Goal: Task Accomplishment & Management: Use online tool/utility

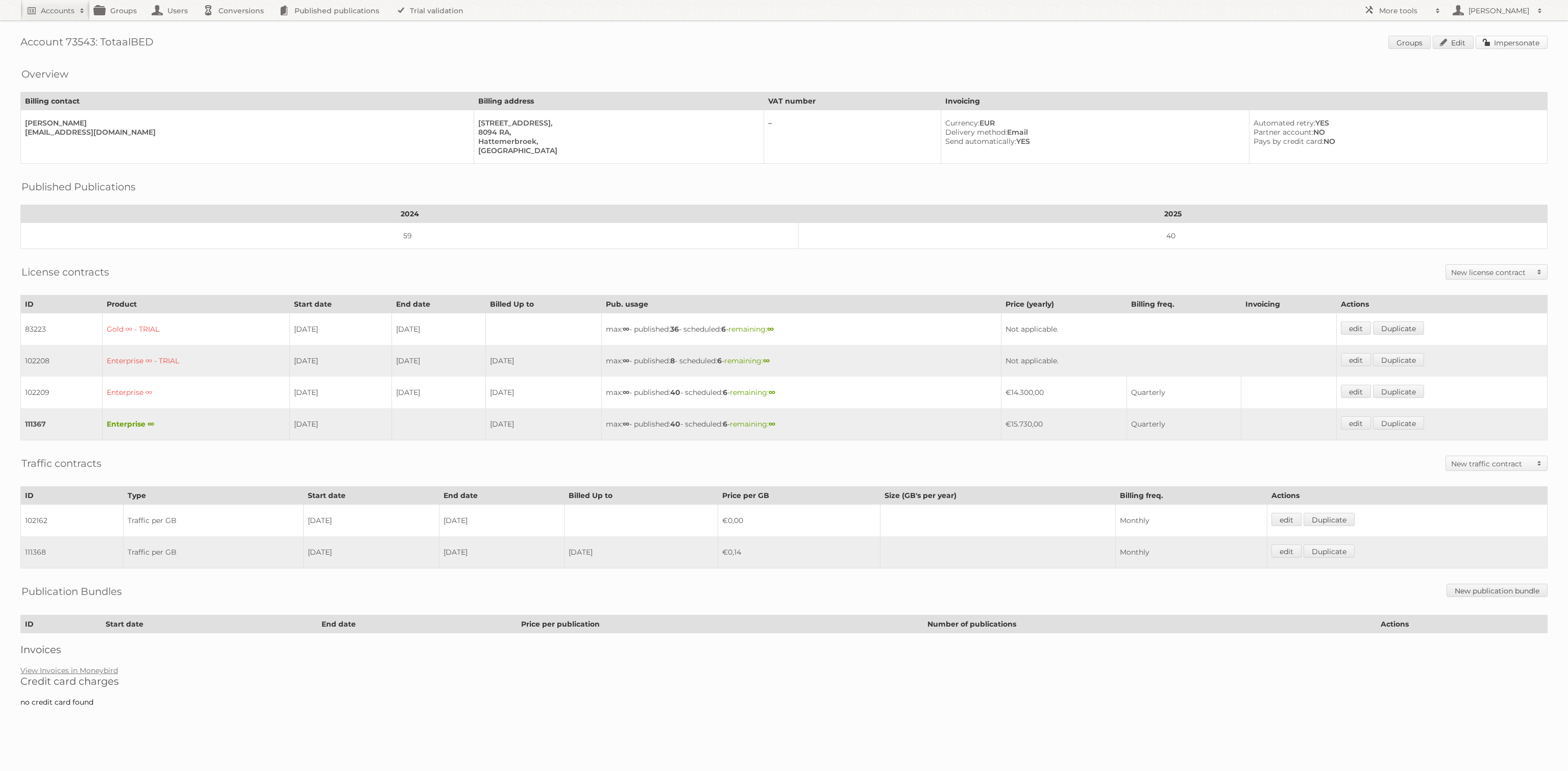
click at [1510, 48] on span "Groups Edit Impersonate" at bounding box center [1468, 44] width 159 height 16
click at [1525, 43] on link "Impersonate" at bounding box center [1511, 42] width 72 height 13
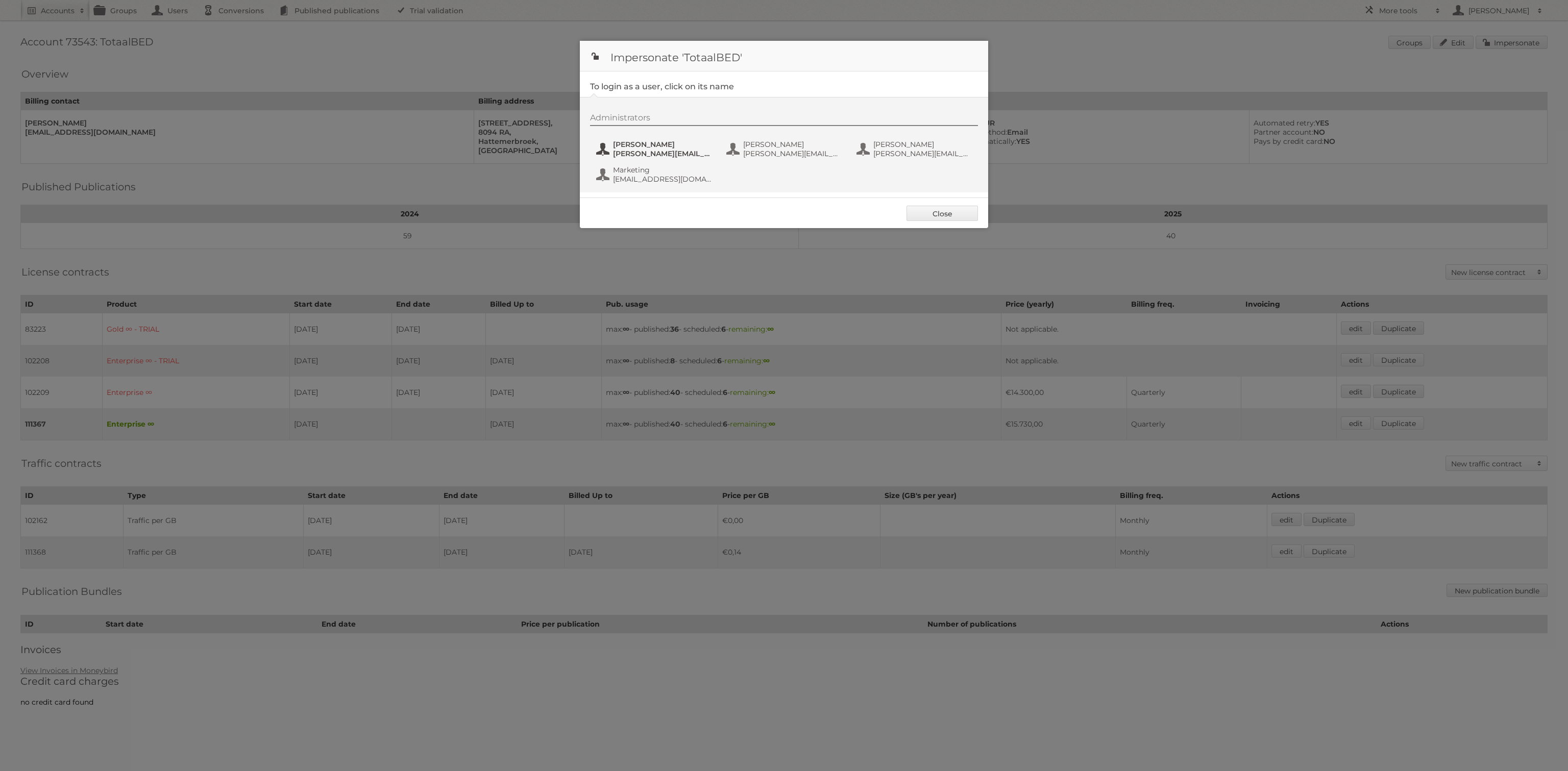
click at [633, 157] on button "[PERSON_NAME] [PERSON_NAME][EMAIL_ADDRESS][DOMAIN_NAME]" at bounding box center [655, 149] width 120 height 20
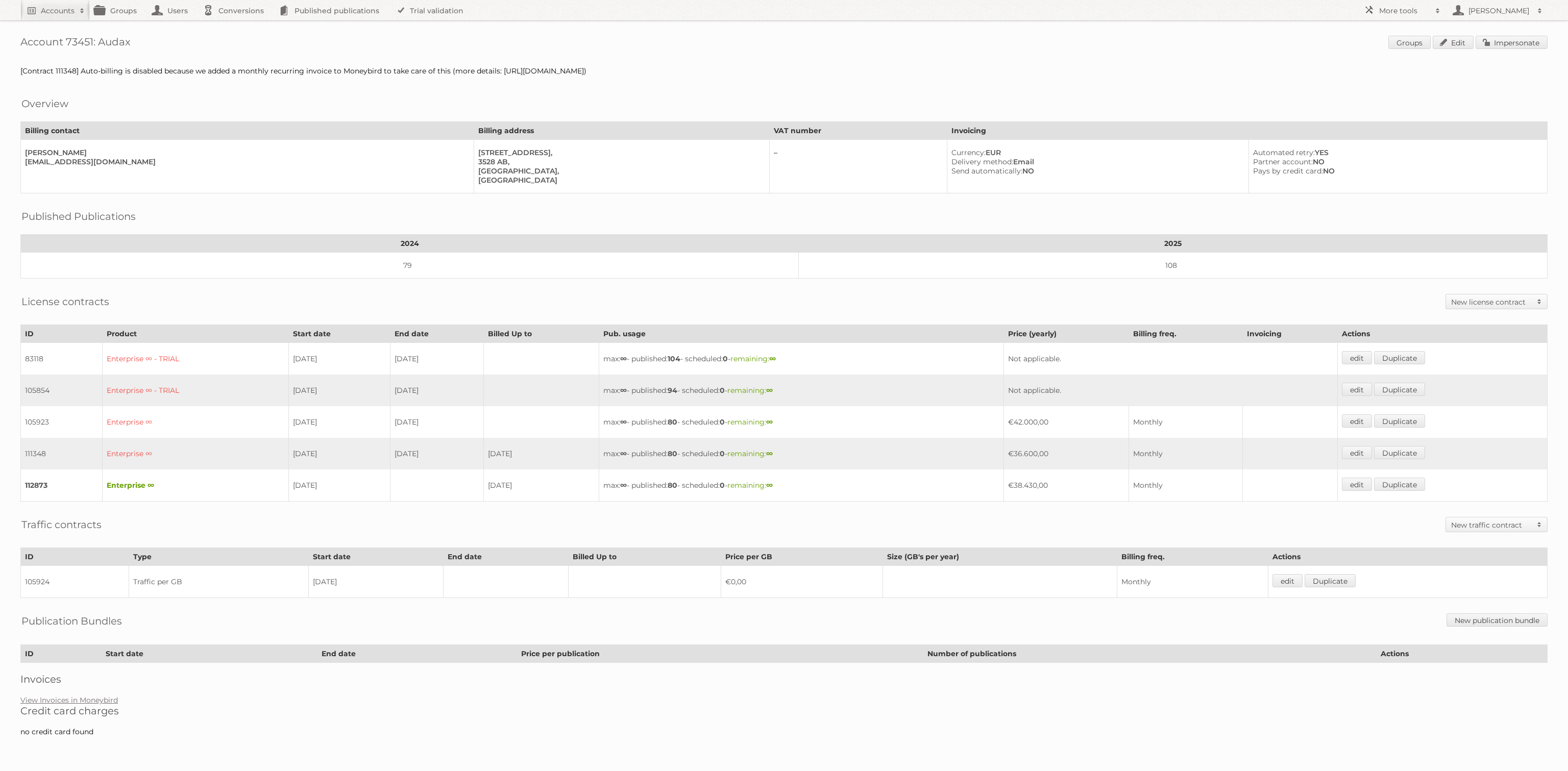
click at [1526, 33] on div "Account 73451: Audax Groups Edit Impersonate [Contract 111348] Auto-billing is …" at bounding box center [784, 373] width 1568 height 747
click at [1529, 37] on link "Impersonate" at bounding box center [1511, 42] width 72 height 13
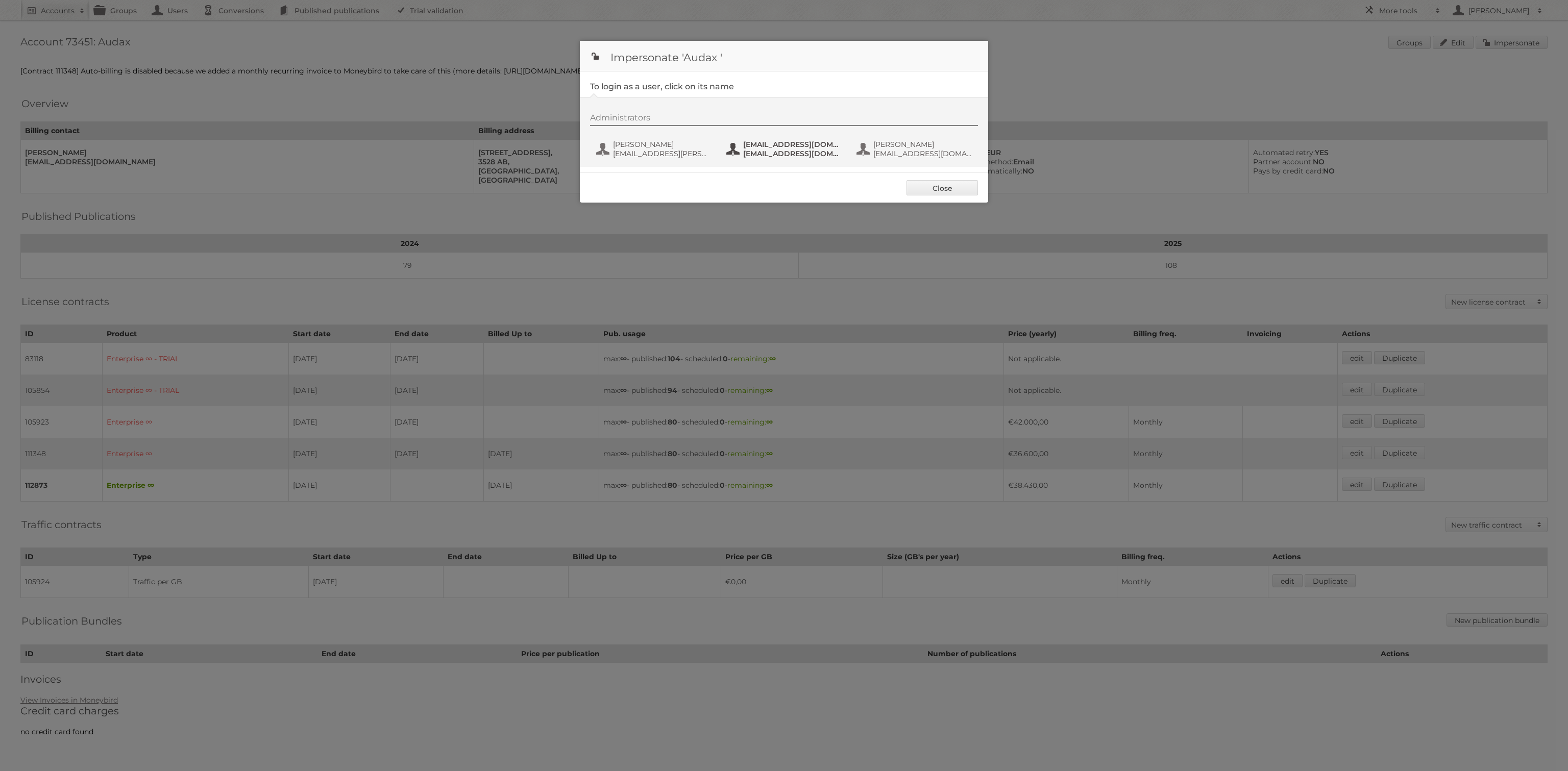
click at [792, 146] on span "fs+audax@publitas.com" at bounding box center [792, 145] width 99 height 9
